Goal: Information Seeking & Learning: Check status

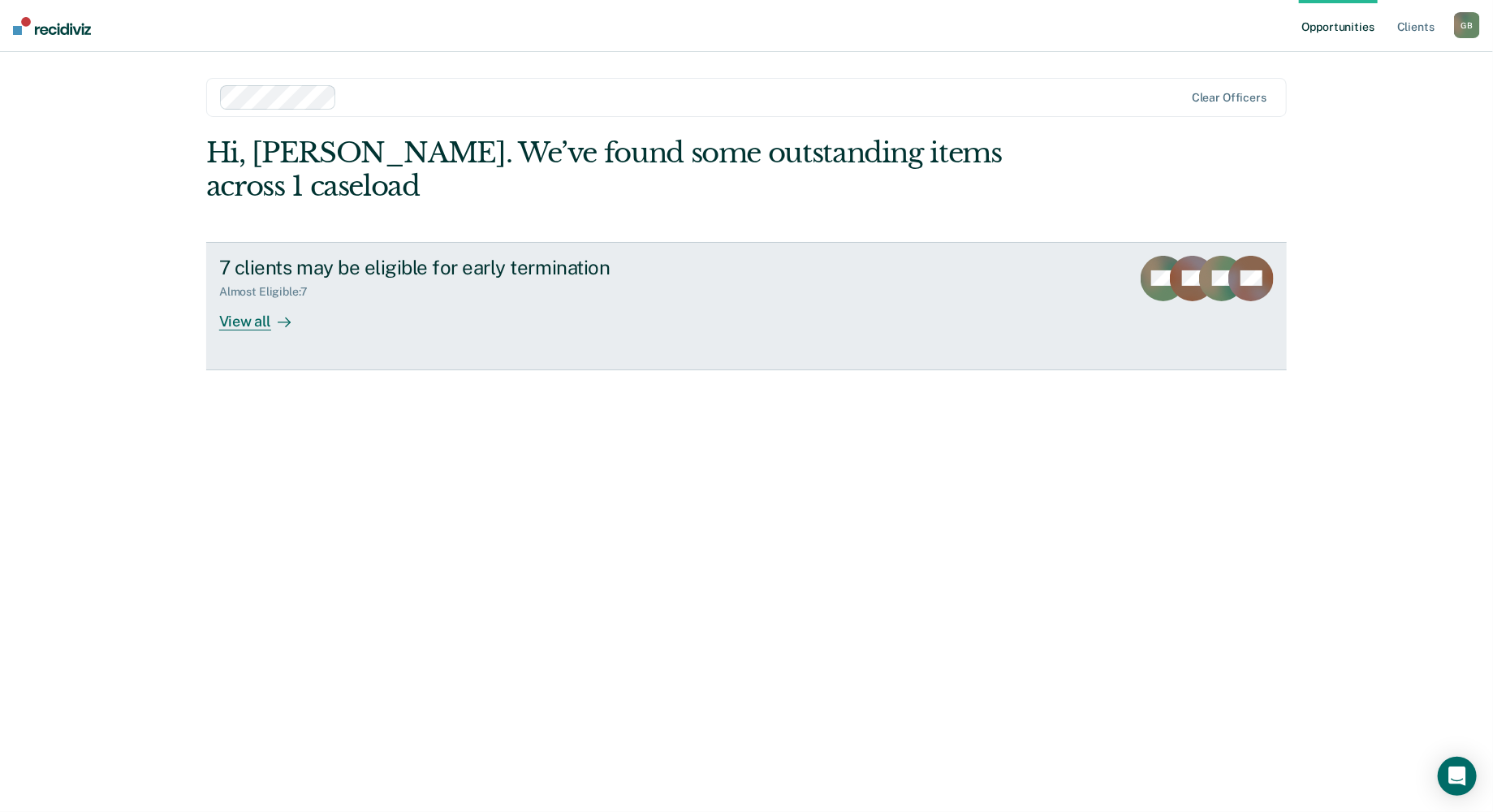
click at [435, 278] on div "Almost Eligible : 7" at bounding box center [503, 288] width 570 height 20
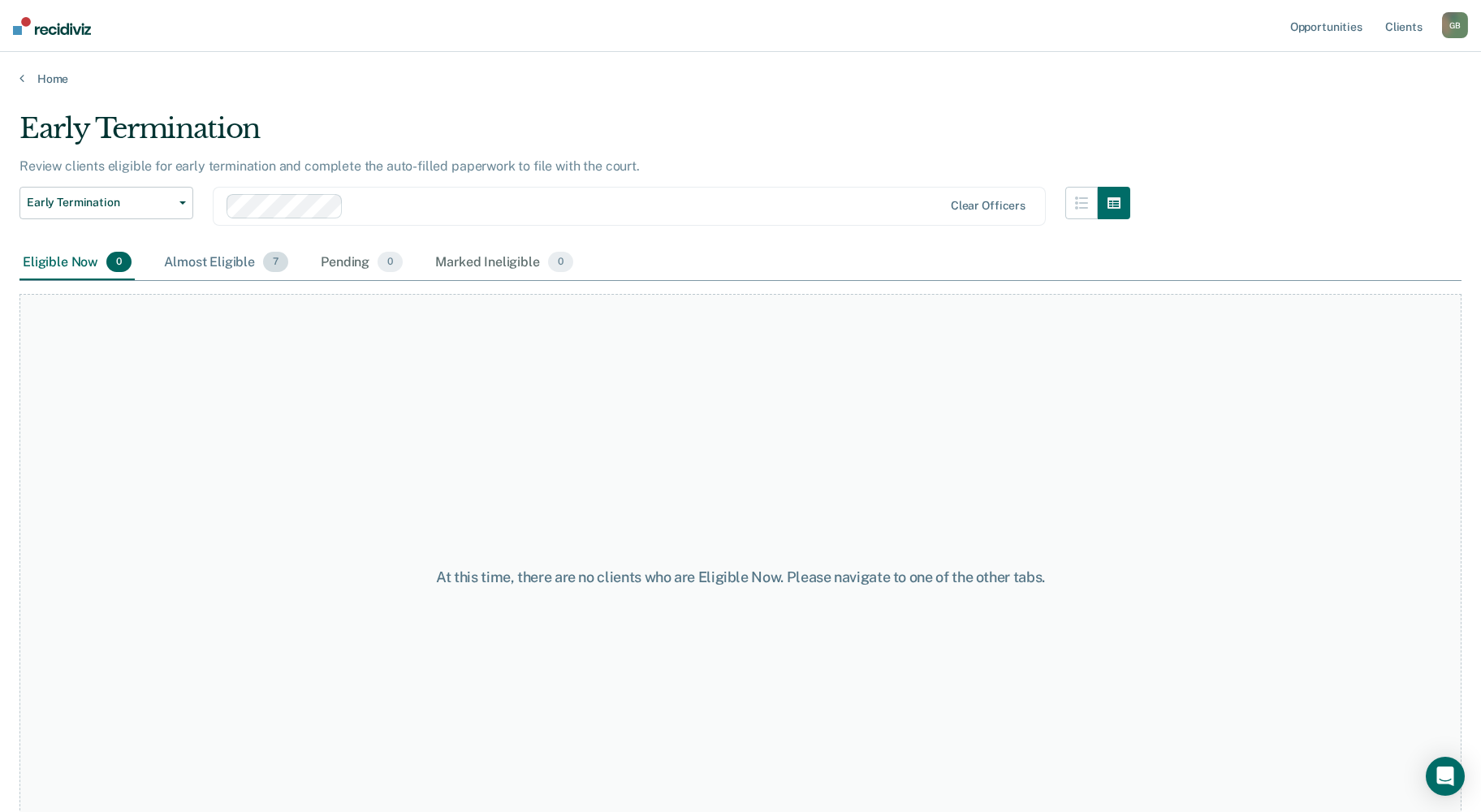
click at [191, 259] on div "Almost Eligible 7" at bounding box center [226, 263] width 131 height 36
